Goal: Ask a question

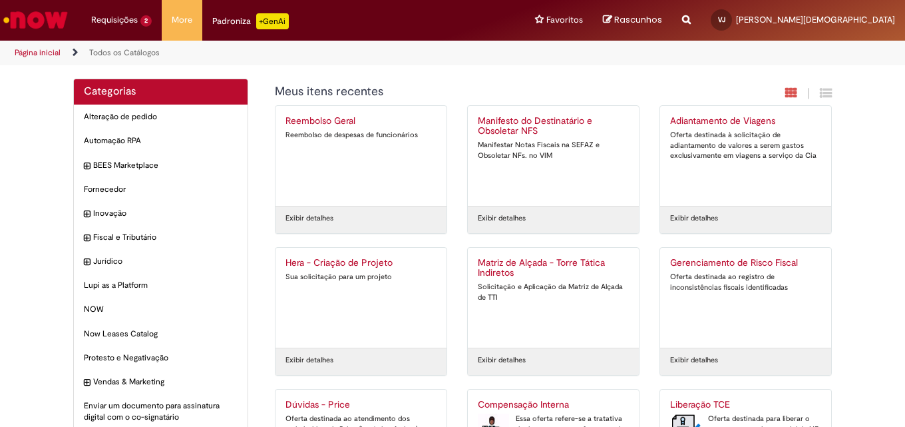
click at [50, 19] on img "Ir para a Homepage" at bounding box center [35, 20] width 69 height 27
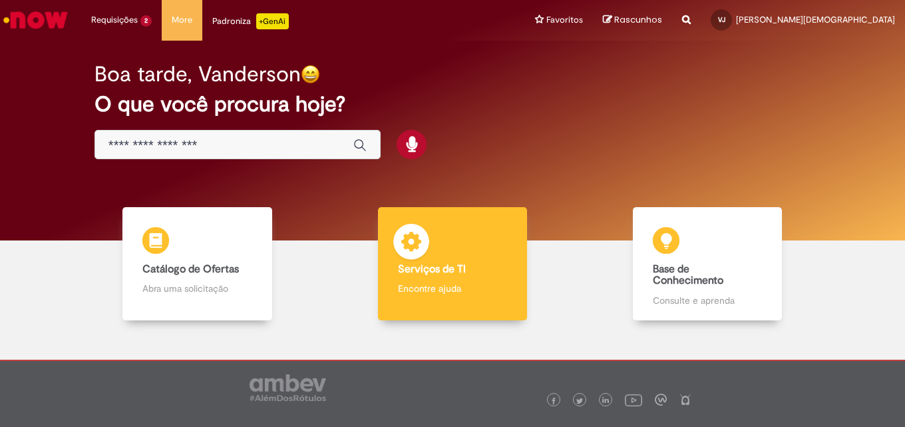
click at [419, 257] on img at bounding box center [411, 244] width 40 height 40
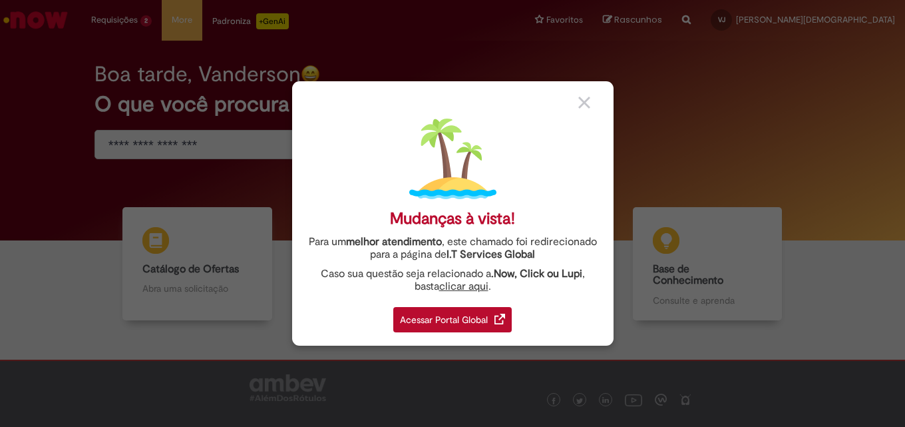
click at [455, 317] on div "Acessar Portal Global" at bounding box center [452, 319] width 119 height 25
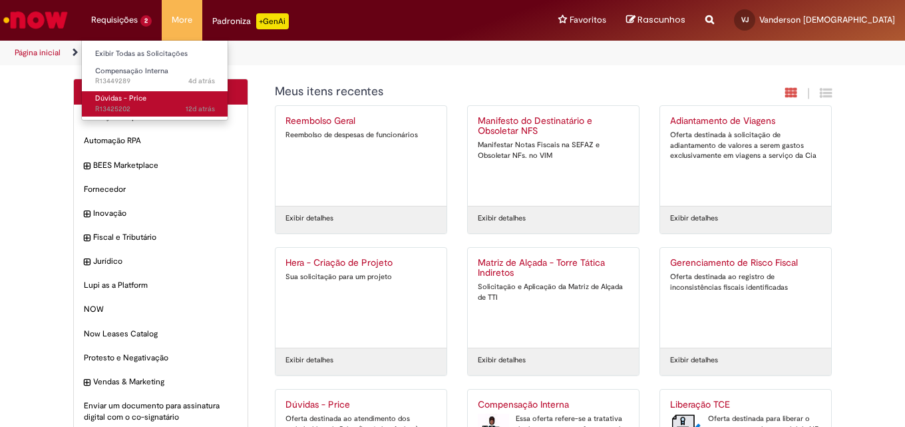
click at [126, 101] on span "Dúvidas - Price" at bounding box center [120, 98] width 51 height 10
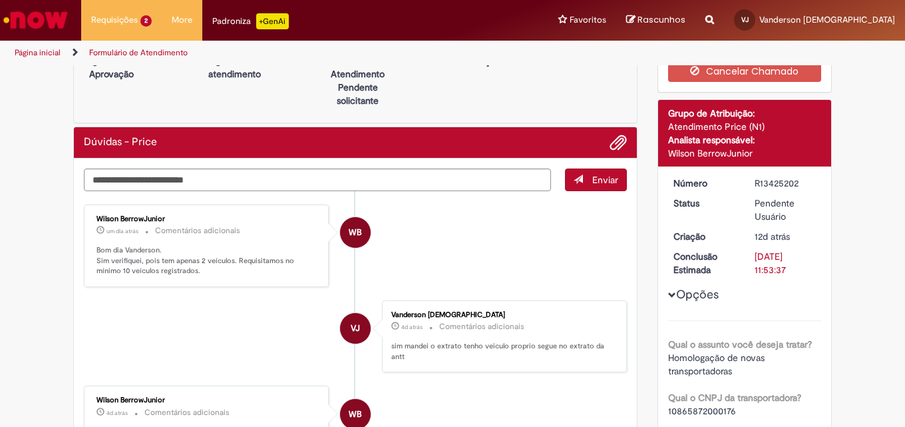
scroll to position [67, 0]
